Goal: Find contact information: Find contact information

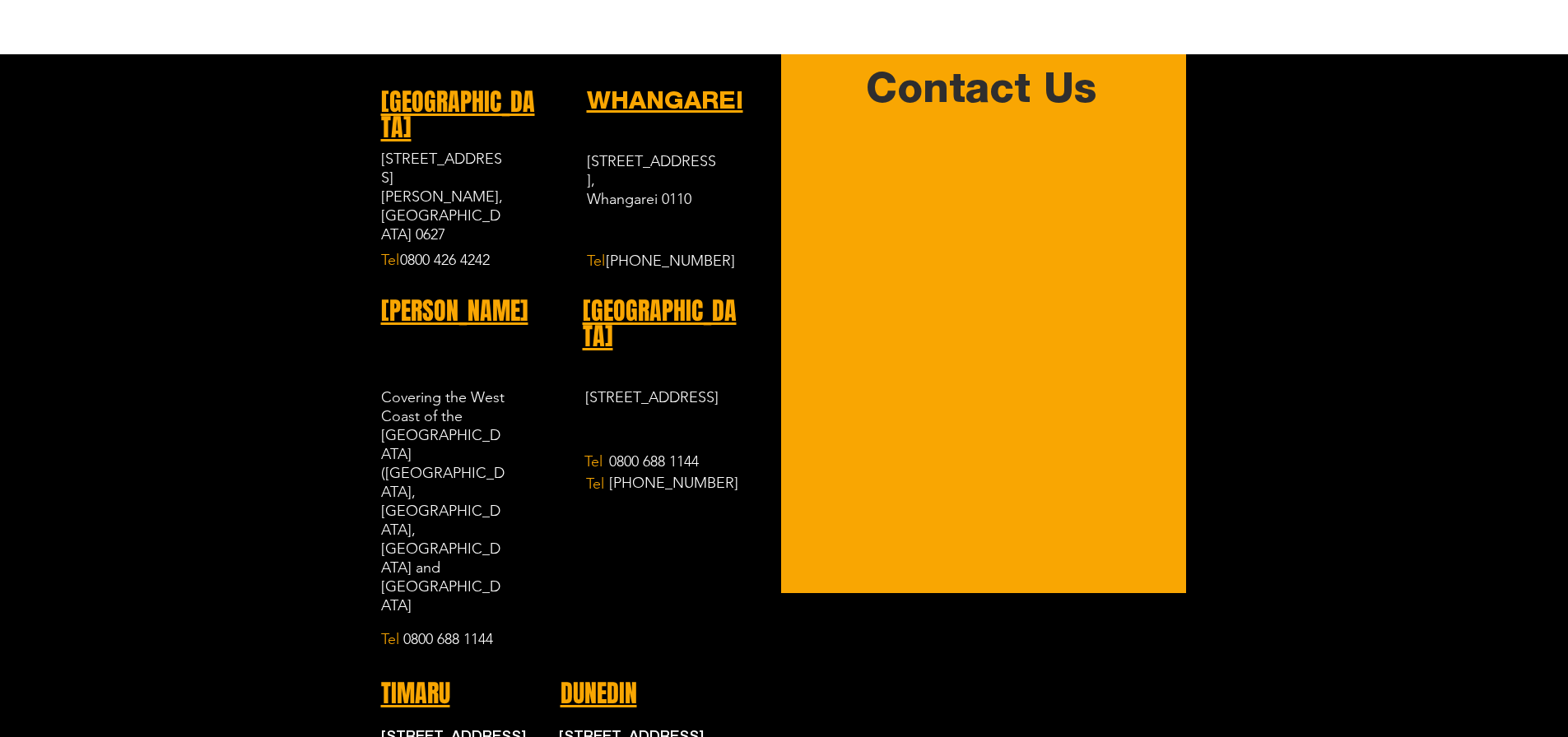
scroll to position [1646, 0]
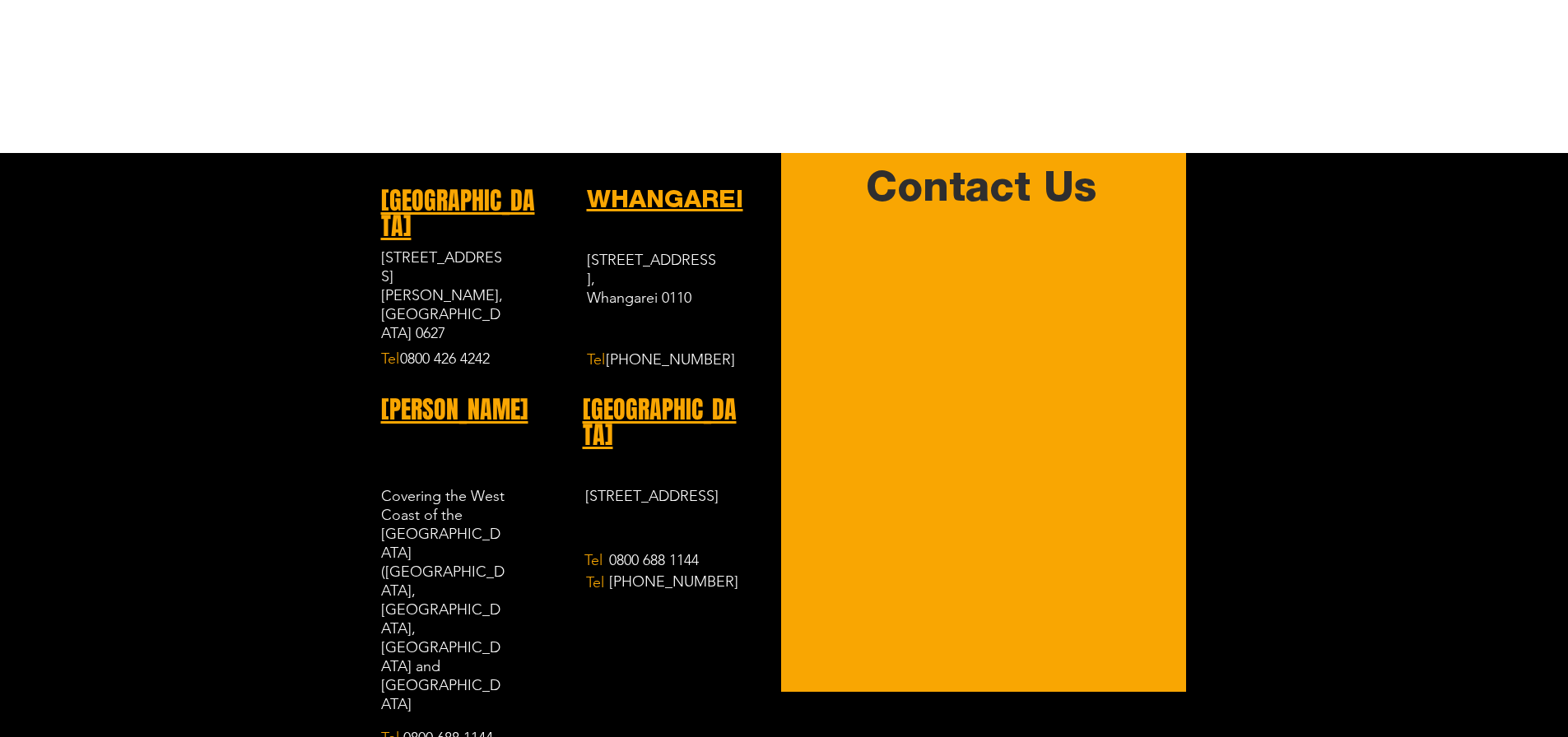
click at [435, 192] on span "[GEOGRAPHIC_DATA]" at bounding box center [457, 214] width 154 height 62
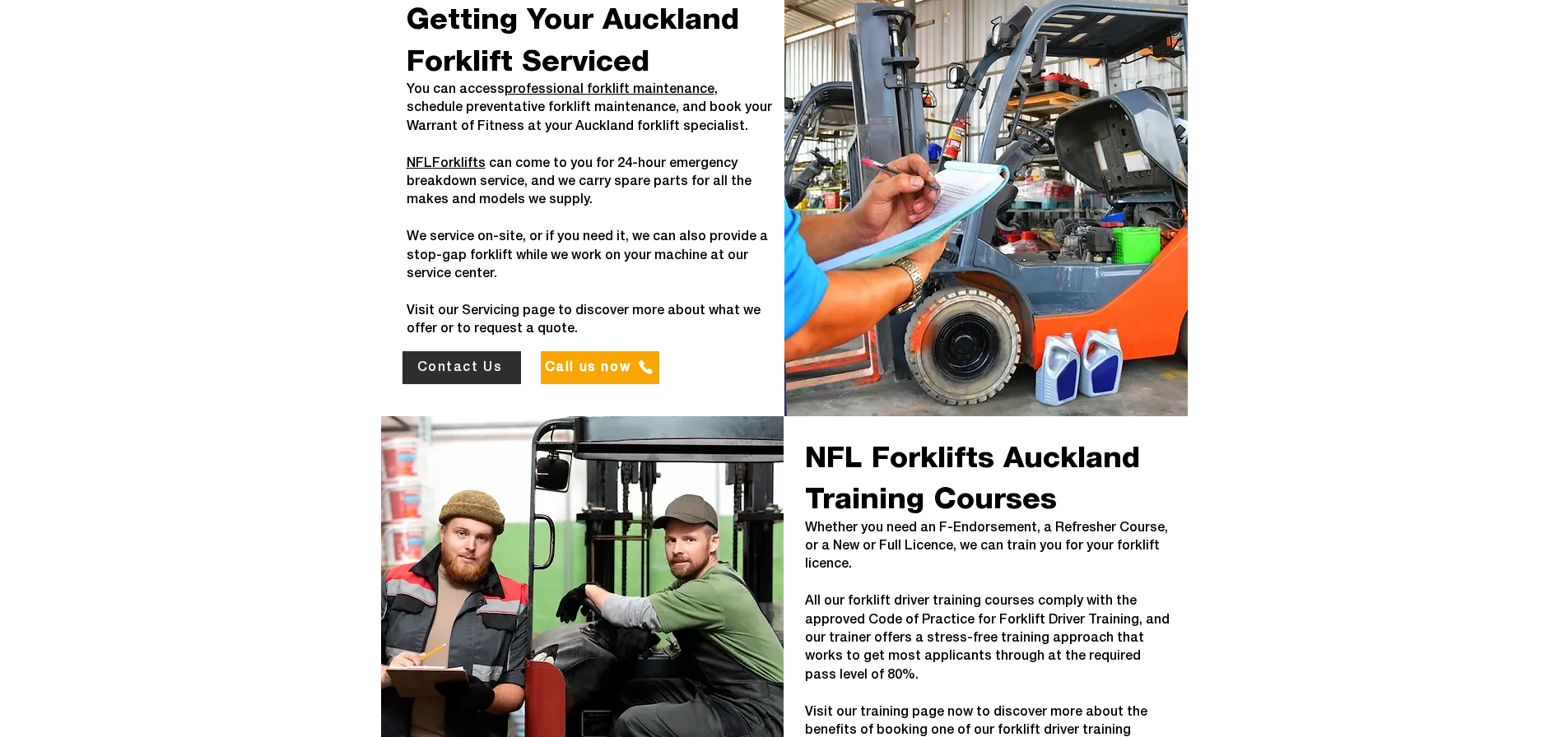
scroll to position [3210, 0]
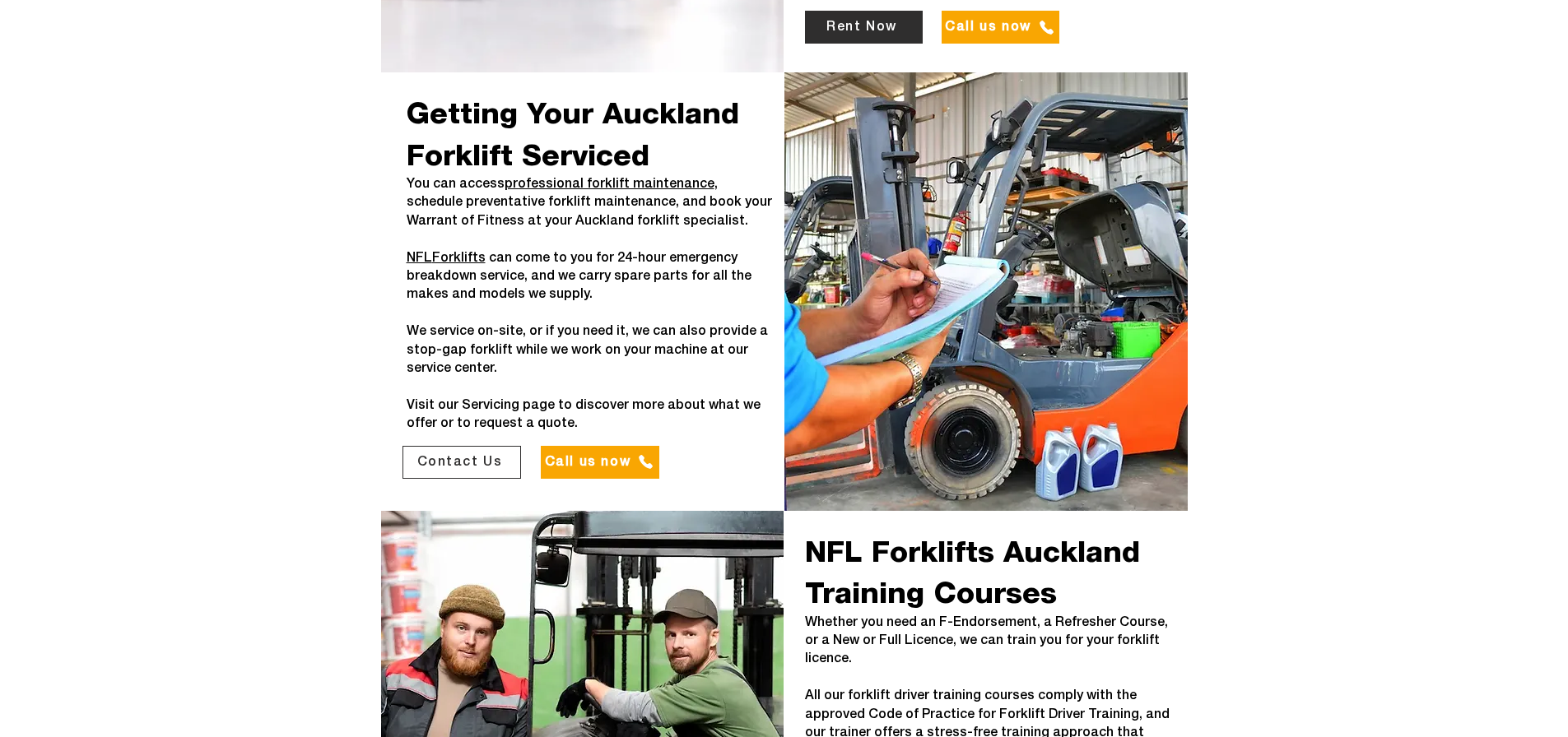
click at [424, 447] on span "Contact Us" at bounding box center [461, 463] width 117 height 32
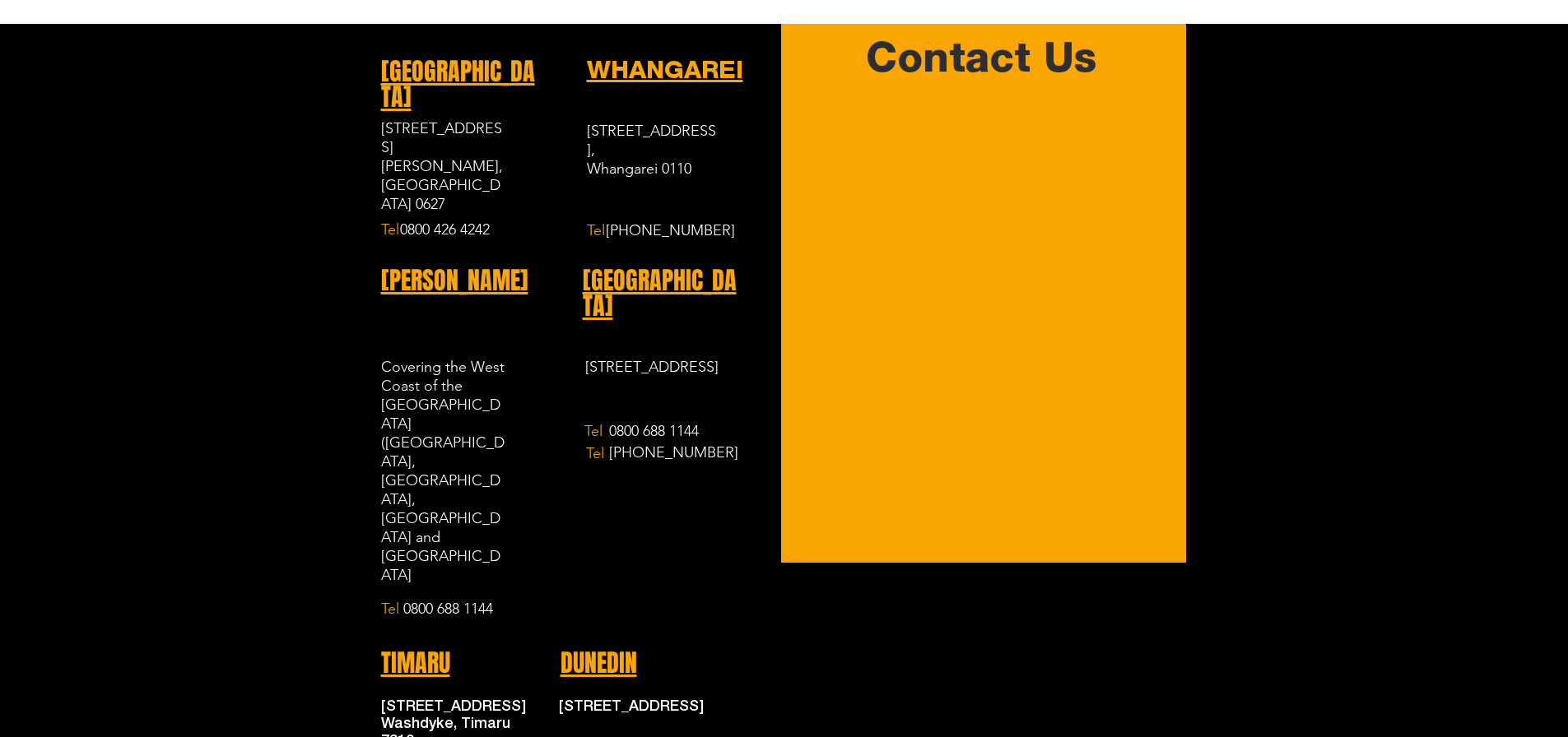
scroll to position [1776, 0]
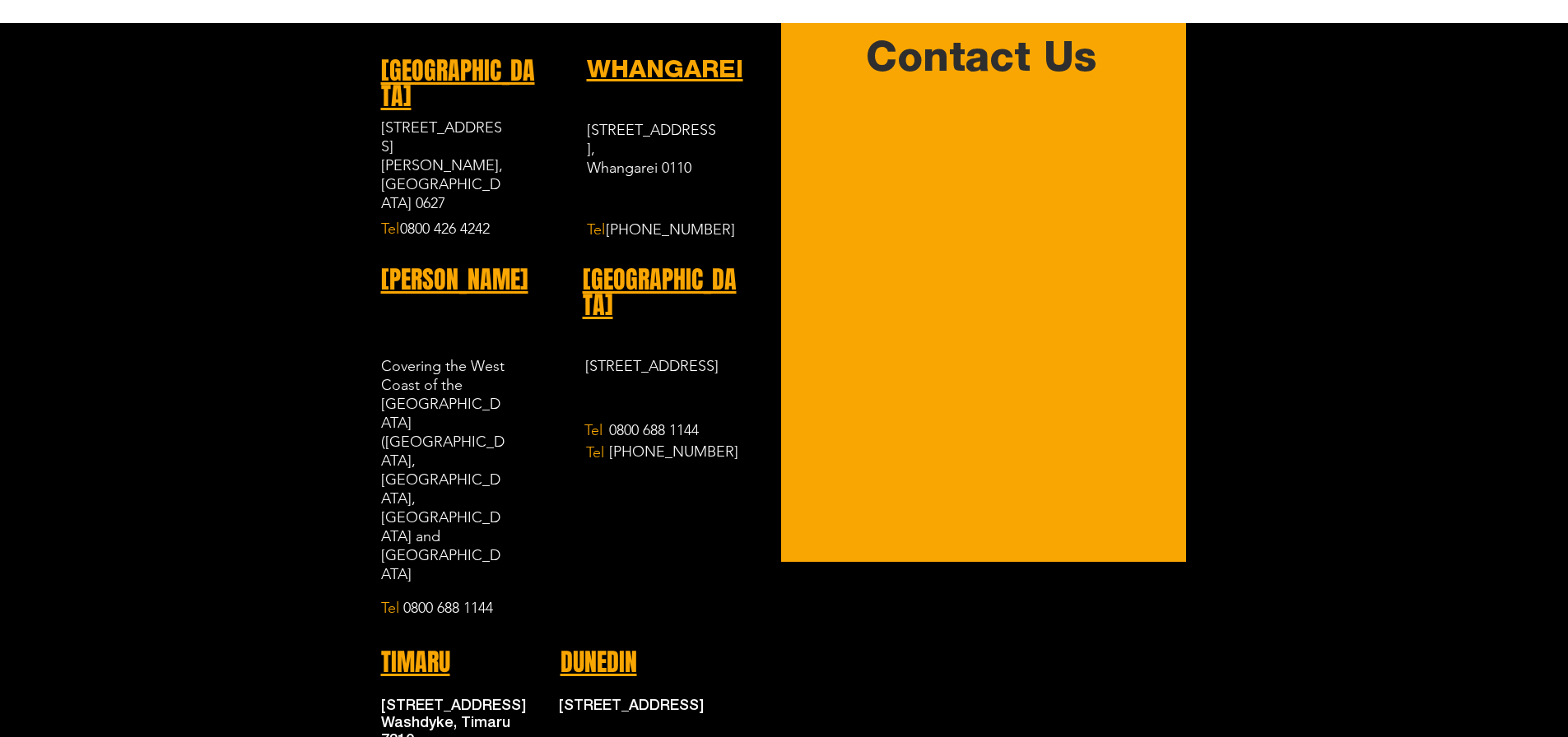
click at [1172, 284] on div at bounding box center [983, 293] width 405 height 539
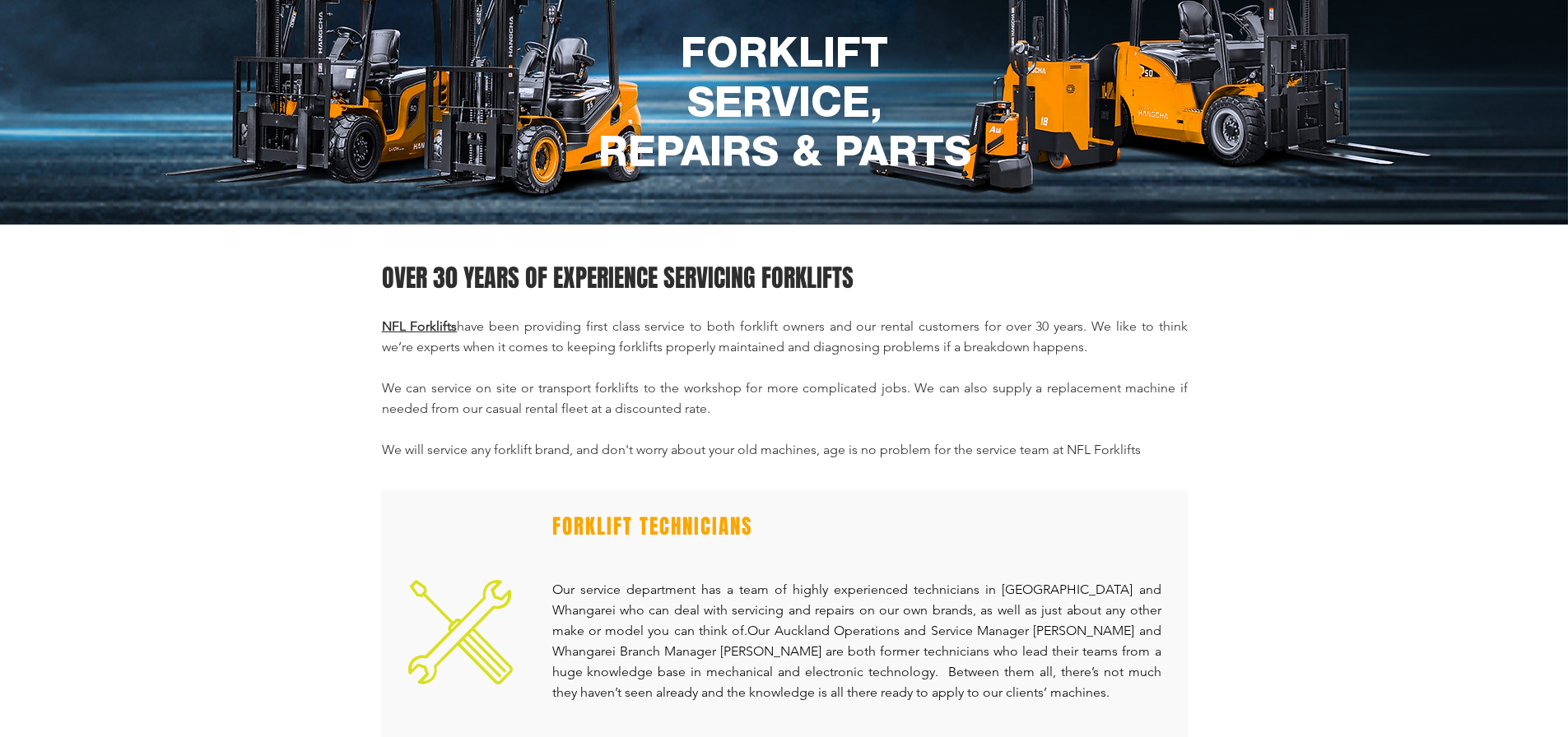
scroll to position [0, 0]
